Goal: Information Seeking & Learning: Learn about a topic

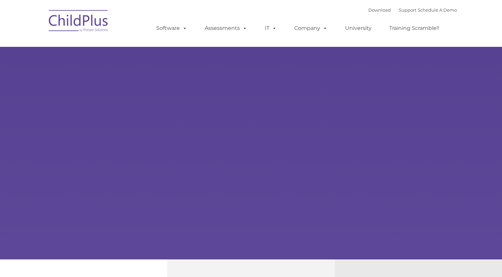
type input ""
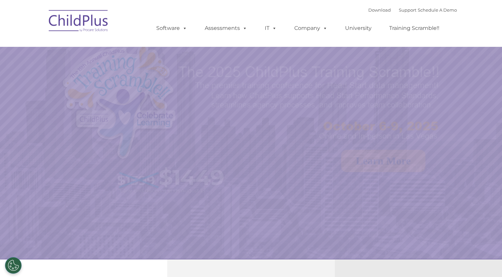
select select "MEDIUM"
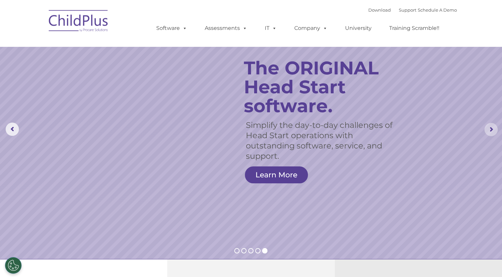
click at [493, 128] on rs-arrow at bounding box center [490, 129] width 13 height 13
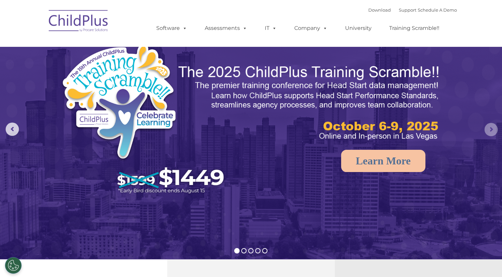
click at [493, 128] on rs-arrow at bounding box center [490, 129] width 13 height 13
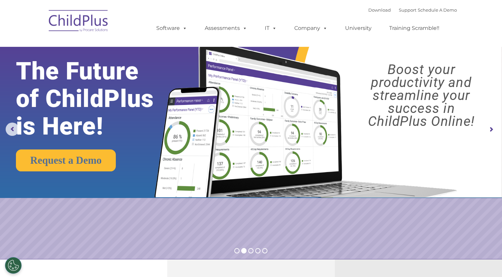
click at [494, 125] on rs-arrow at bounding box center [490, 129] width 13 height 13
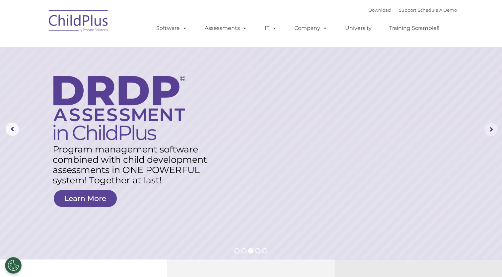
click at [494, 125] on rs-arrow at bounding box center [490, 129] width 13 height 13
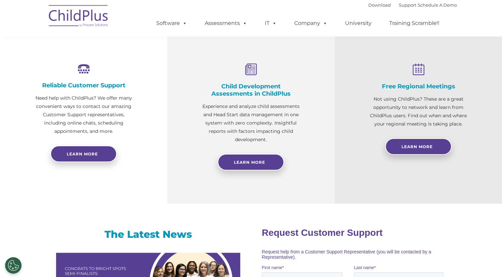
scroll to position [223, 0]
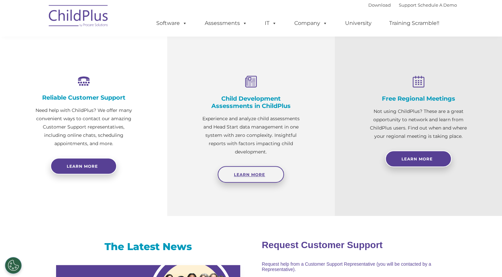
click at [249, 169] on link "Learn More" at bounding box center [251, 174] width 66 height 17
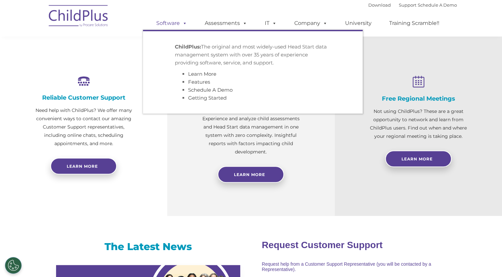
click at [166, 23] on link "Software" at bounding box center [172, 23] width 44 height 13
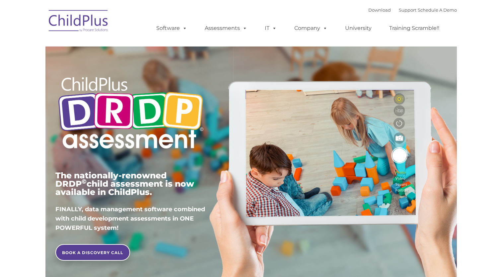
type input ""
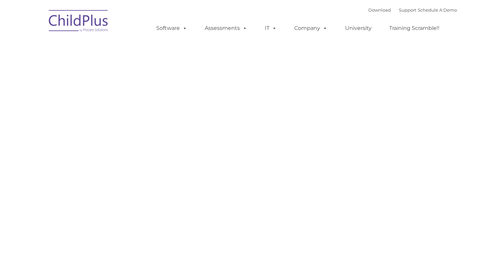
type input ""
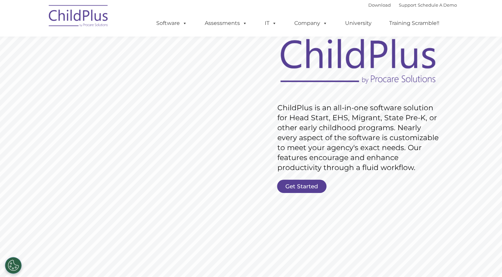
scroll to position [42, 0]
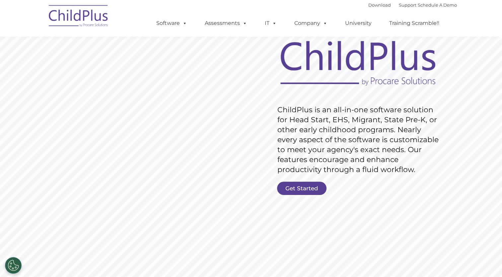
click at [299, 185] on link "Get Started" at bounding box center [301, 187] width 49 height 13
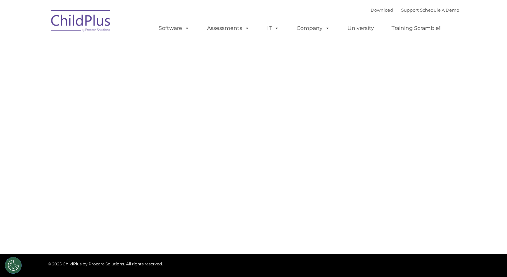
type input ""
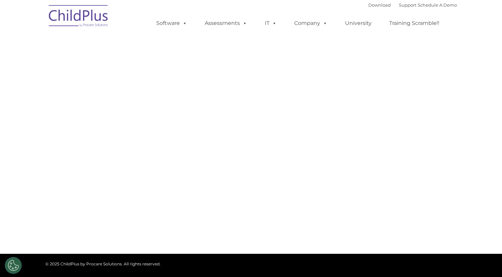
select select "MEDIUM"
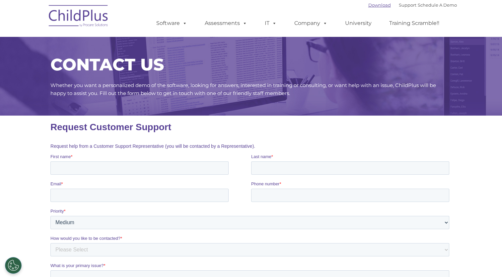
click at [368, 5] on link "Download" at bounding box center [379, 4] width 23 height 5
